Goal: Information Seeking & Learning: Learn about a topic

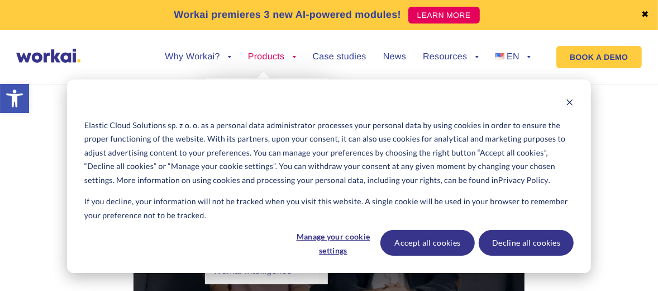
click at [270, 59] on link "Products" at bounding box center [272, 57] width 48 height 9
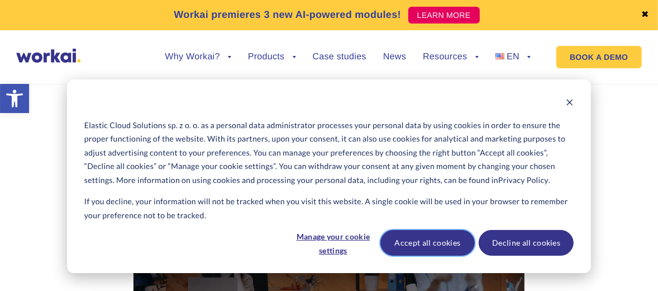
click at [426, 236] on button "Accept all cookies" at bounding box center [427, 243] width 95 height 26
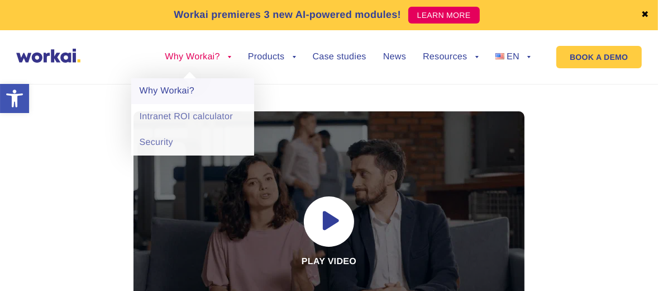
click at [168, 93] on link "Why Workai?" at bounding box center [192, 91] width 123 height 26
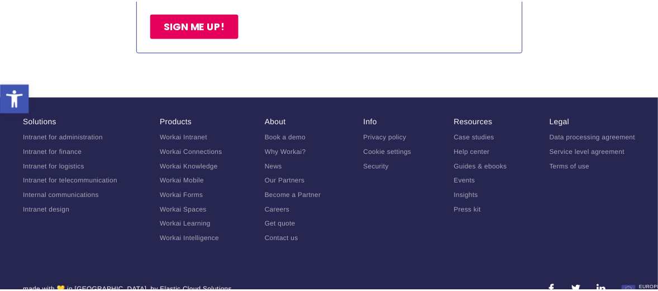
scroll to position [2709, 0]
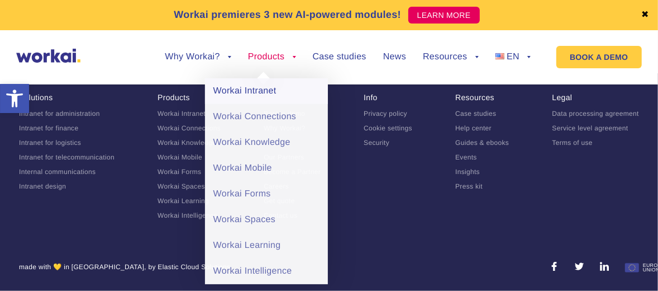
click at [253, 89] on link "Workai Intranet" at bounding box center [266, 91] width 123 height 26
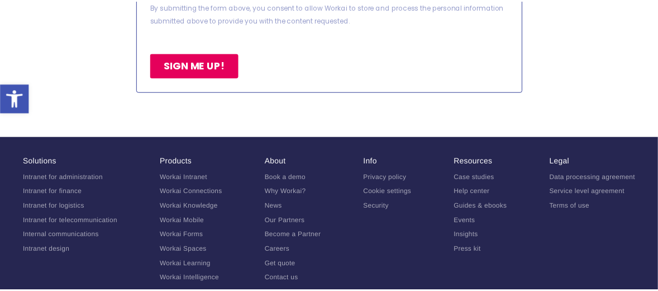
scroll to position [5094, 0]
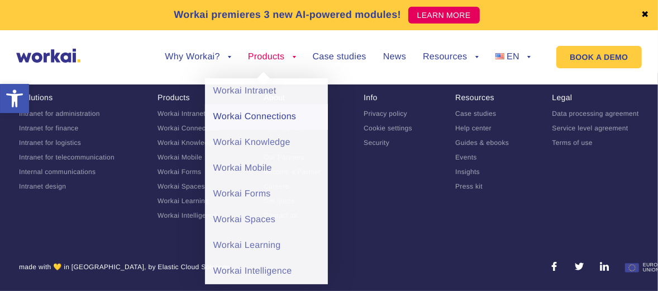
click at [251, 118] on link "Workai Connections" at bounding box center [266, 117] width 123 height 26
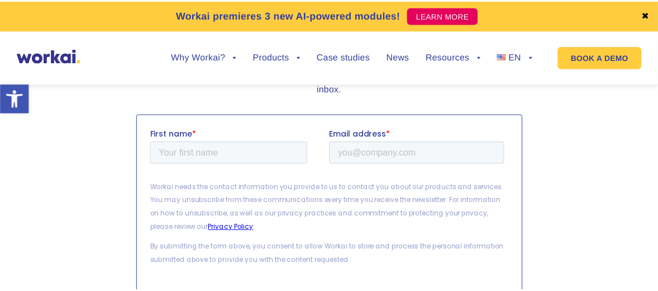
scroll to position [4086, 0]
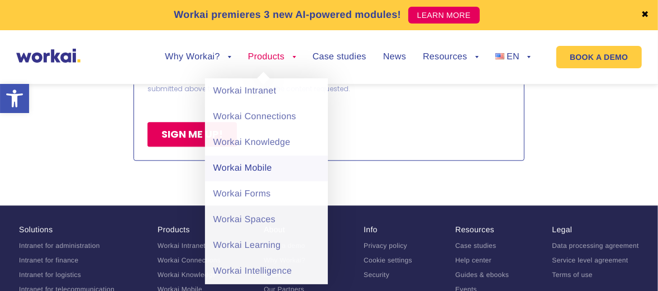
click at [250, 167] on link "Workai Mobile" at bounding box center [266, 168] width 123 height 26
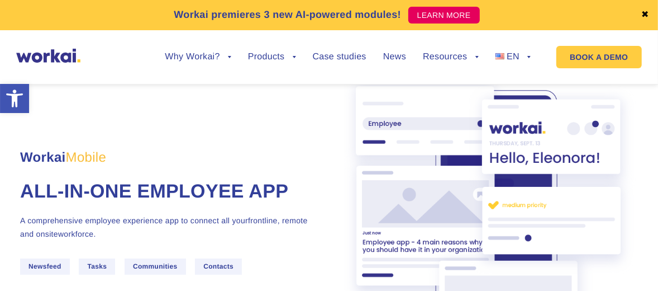
scroll to position [42, 0]
